Goal: Information Seeking & Learning: Learn about a topic

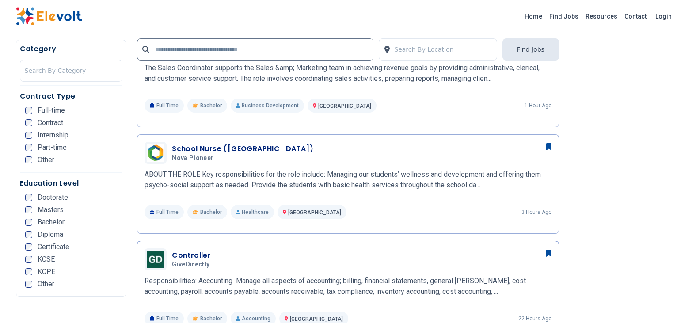
scroll to position [309, 0]
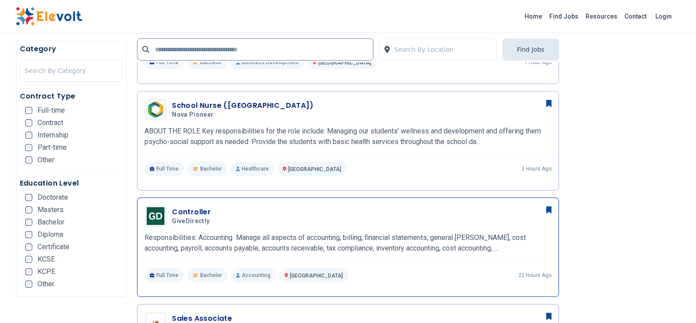
click at [228, 231] on div "Controller GiveDirectly 08/20/2025 09/19/2025 Nairobi KE Responsibilities: Acco…" at bounding box center [347, 243] width 407 height 77
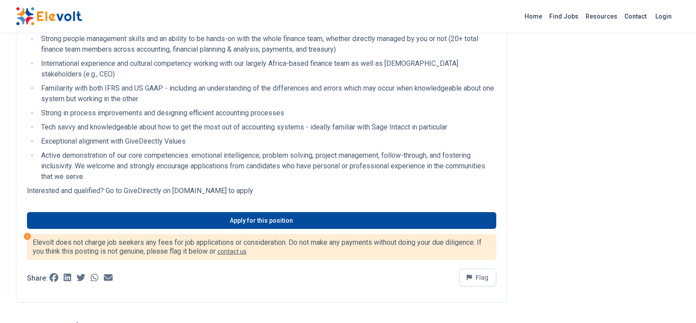
scroll to position [530, 0]
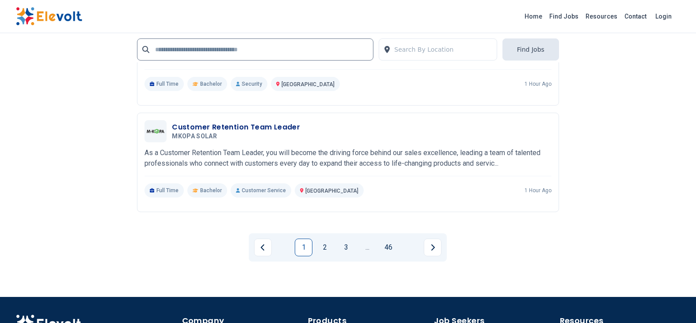
scroll to position [1988, 0]
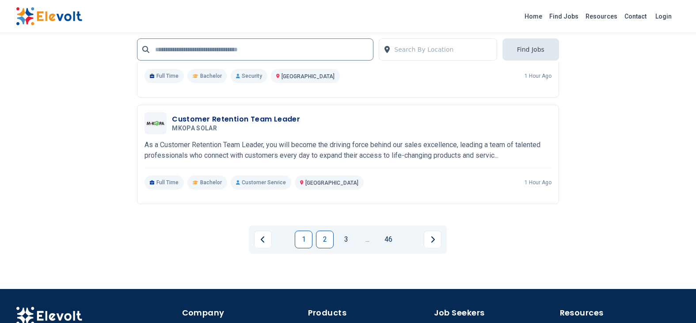
click at [330, 237] on link "2" at bounding box center [325, 240] width 18 height 18
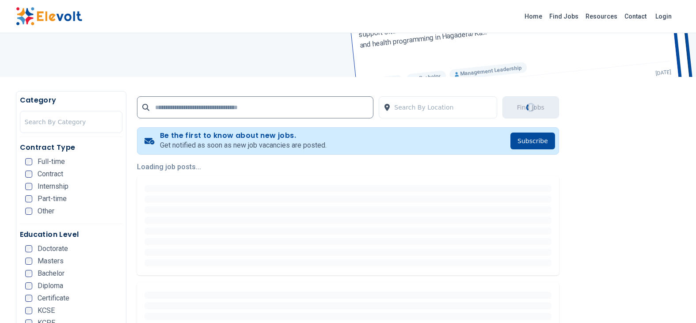
scroll to position [133, 0]
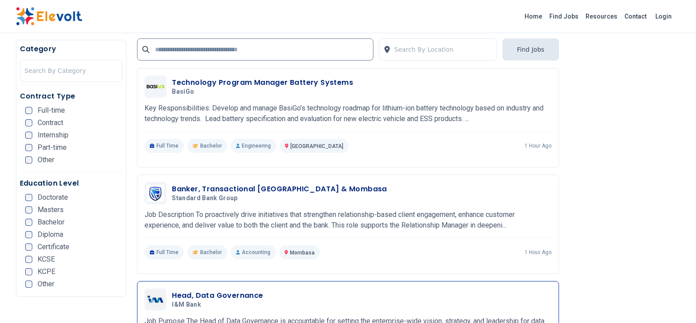
scroll to position [442, 0]
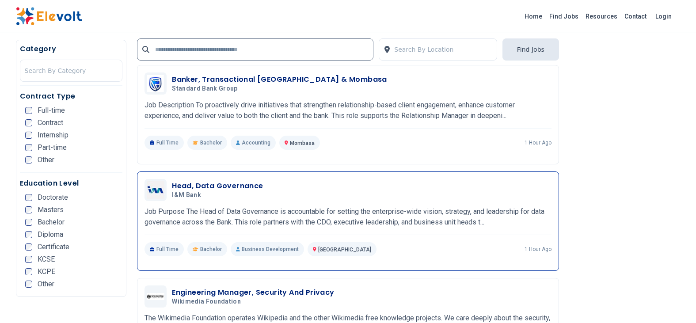
click at [279, 208] on p "Job Purpose The Head of Data Governance is accountable for setting the enterpri…" at bounding box center [347, 216] width 407 height 21
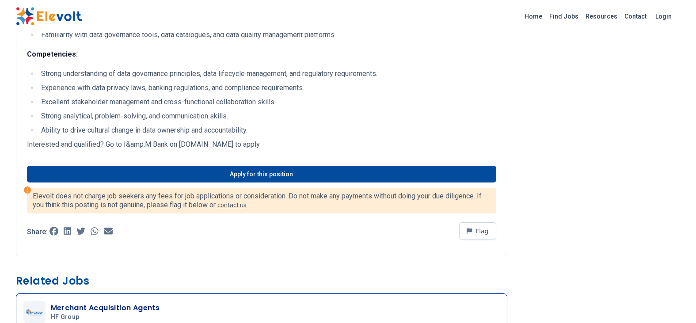
scroll to position [707, 0]
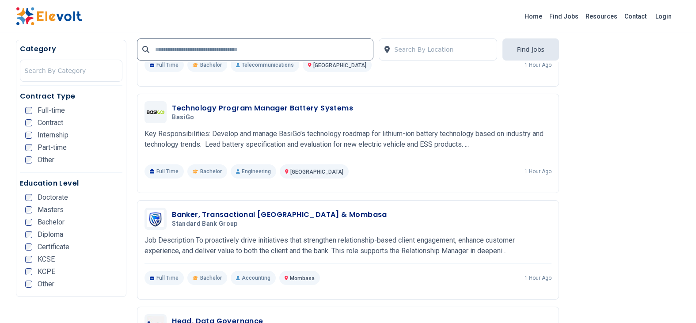
scroll to position [303, 0]
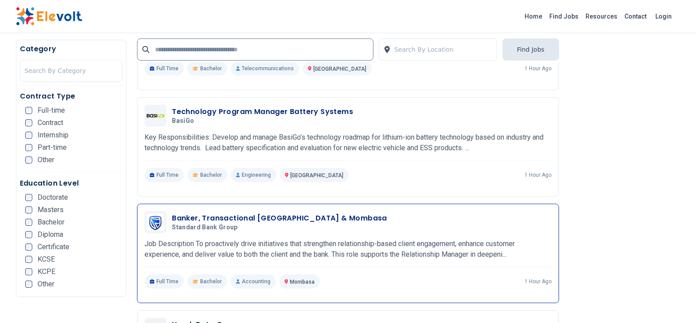
click at [270, 252] on p "Job Description To proactively drive initiatives that strengthen relationship-b…" at bounding box center [347, 249] width 407 height 21
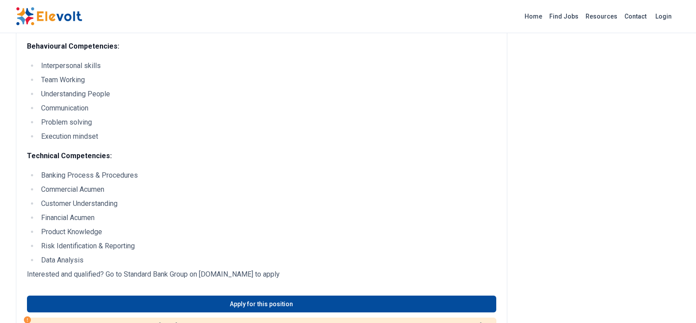
scroll to position [353, 0]
